Goal: Information Seeking & Learning: Learn about a topic

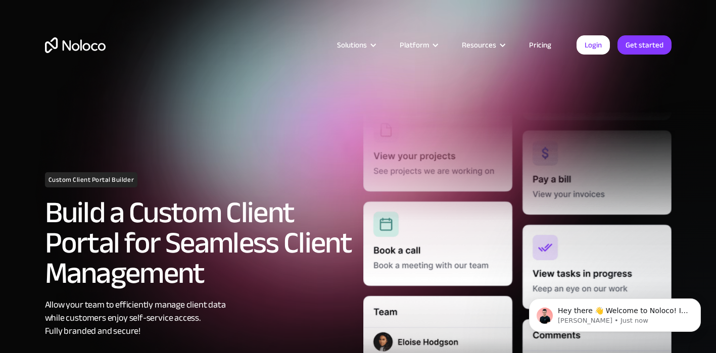
click at [540, 44] on link "Pricing" at bounding box center [541, 44] width 48 height 13
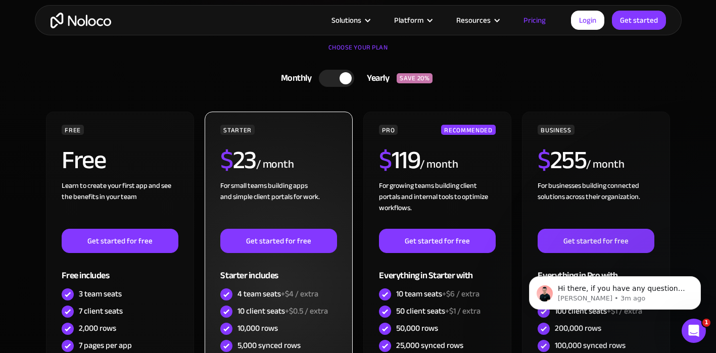
scroll to position [252, 0]
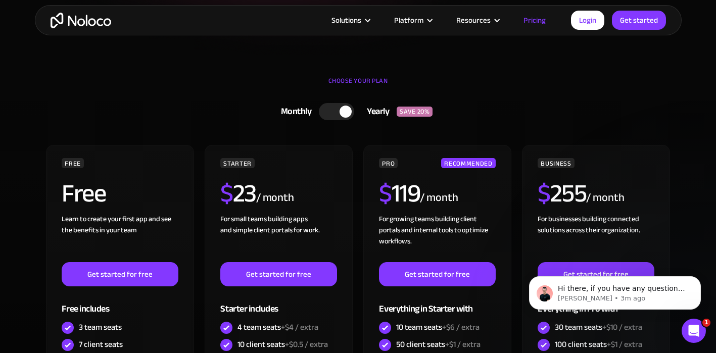
click at [334, 112] on div at bounding box center [336, 111] width 35 height 17
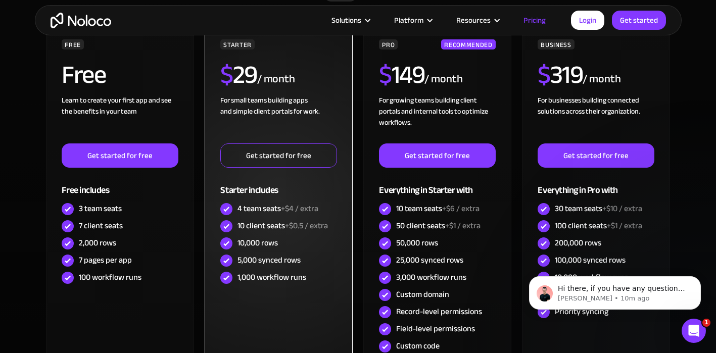
scroll to position [0, 0]
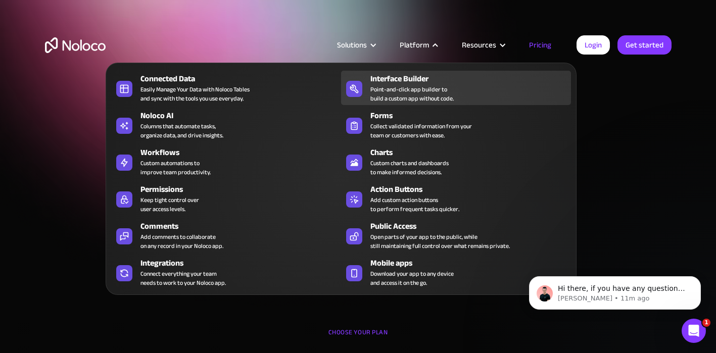
click at [419, 81] on div "Interface Builder" at bounding box center [472, 79] width 205 height 12
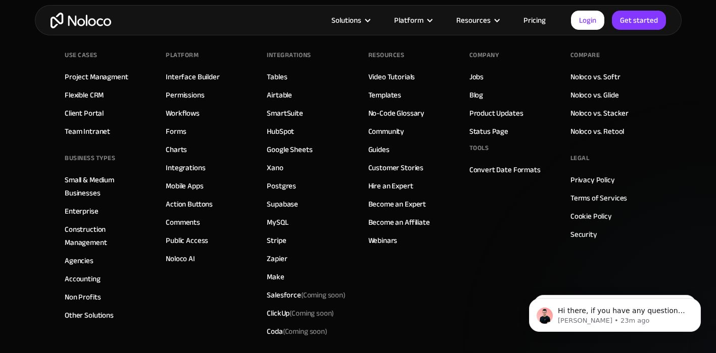
scroll to position [3539, 0]
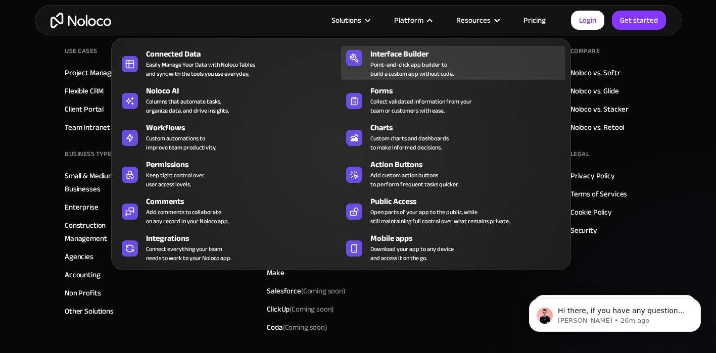
click at [409, 55] on div "Interface Builder" at bounding box center [470, 54] width 200 height 12
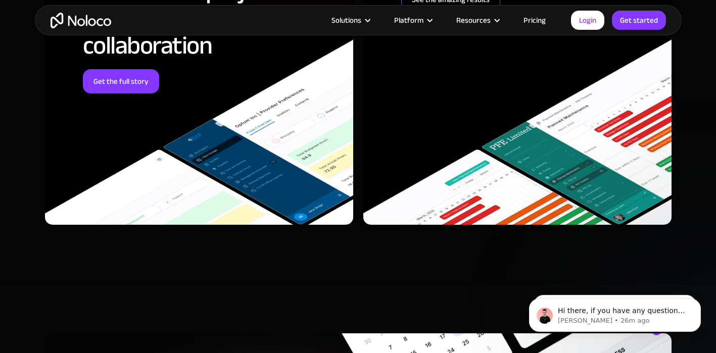
scroll to position [2967, 0]
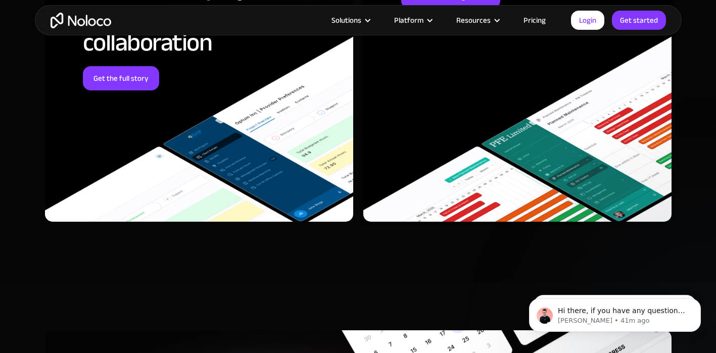
click at [99, 22] on img "home" at bounding box center [81, 21] width 61 height 16
